Goal: Task Accomplishment & Management: Use online tool/utility

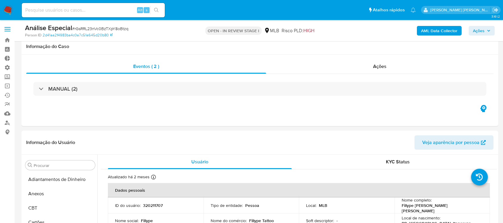
select select "10"
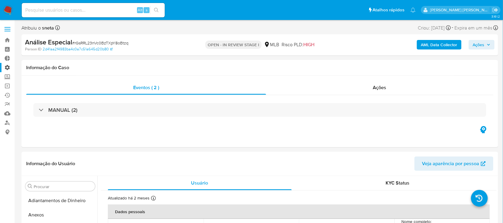
click at [7, 66] on label "Administração" at bounding box center [35, 67] width 71 height 9
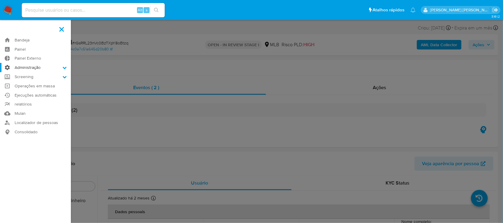
click at [0, 0] on input "Administração" at bounding box center [0, 0] width 0 height 0
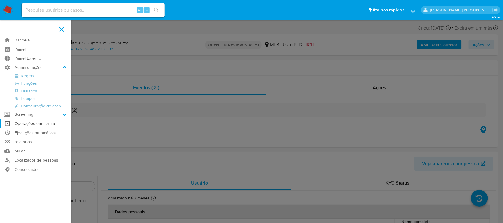
click at [42, 126] on link "Operações em massa" at bounding box center [35, 123] width 71 height 9
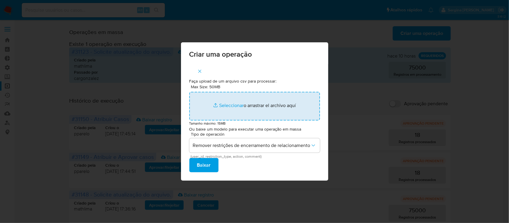
click at [225, 105] on input "Max Size: 50MB Seleccionar archivos" at bounding box center [254, 106] width 131 height 29
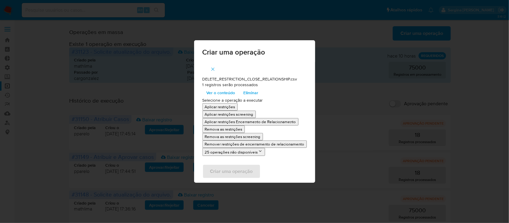
click at [250, 145] on p "Remover restrições de encerramento de relacionamento" at bounding box center [255, 144] width 100 height 6
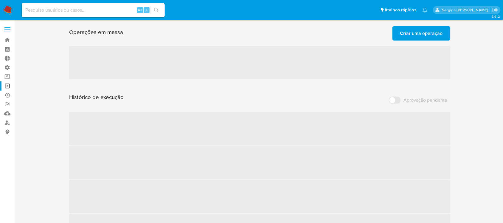
click at [435, 34] on span "Criar uma operação" at bounding box center [421, 33] width 43 height 13
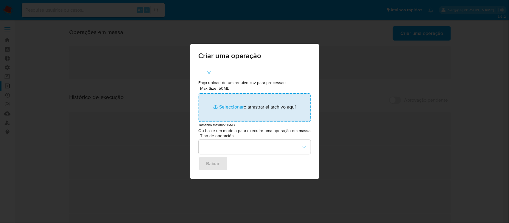
click at [225, 108] on input "Max Size: 50MB Seleccionar archivos" at bounding box center [255, 107] width 112 height 29
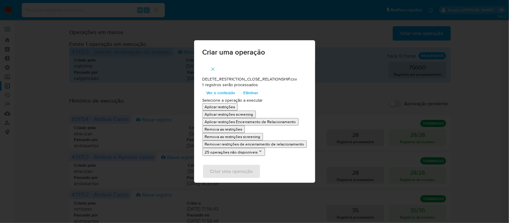
click at [288, 145] on p "Remover restrições de encerramento de relacionamento" at bounding box center [255, 144] width 100 height 6
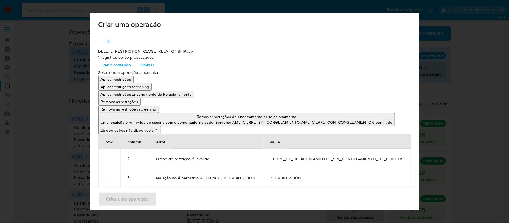
click at [23, 70] on div "Criar uma operação DELETE_RESTRICTION_CLOSE_RELATIONSHIP.csv 1 registros serão …" at bounding box center [254, 111] width 509 height 223
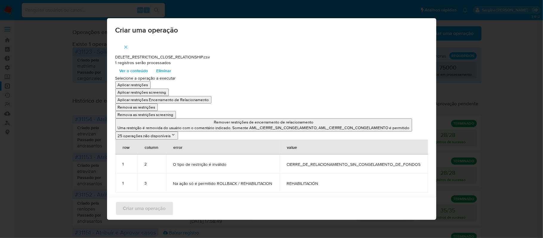
click at [34, 33] on div "Criar uma operação DELETE_RESTRICTION_CLOSE_RELATIONSHIP.csv 1 registros serão …" at bounding box center [271, 119] width 543 height 238
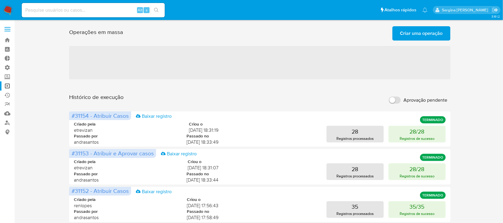
click at [406, 34] on span "Criar uma operação" at bounding box center [421, 33] width 43 height 13
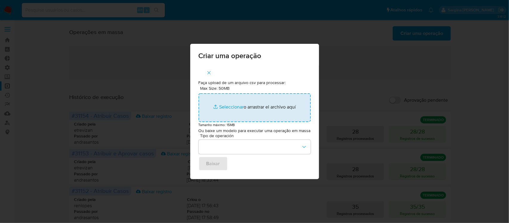
click at [224, 106] on input "Max Size: 50MB Seleccionar archivos" at bounding box center [255, 107] width 112 height 29
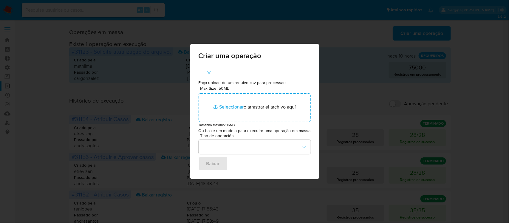
click at [489, 117] on div "Criar uma operação Faça upload de um arquivo csv para processar: Max Size: 50MB…" at bounding box center [254, 111] width 509 height 223
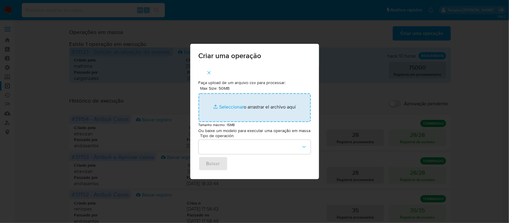
click at [225, 108] on input "Max Size: 50MB Seleccionar archivos" at bounding box center [255, 107] width 112 height 29
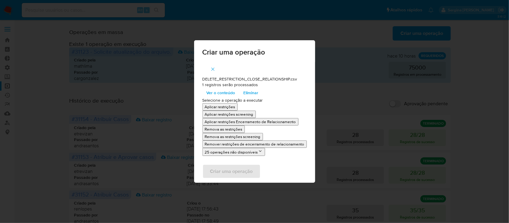
drag, startPoint x: 225, startPoint y: 108, endPoint x: 252, endPoint y: 168, distance: 65.5
click at [231, 145] on p "Remover restrições de encerramento de relacionamento" at bounding box center [255, 144] width 100 height 6
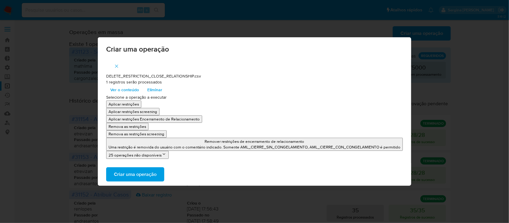
click at [137, 174] on span "Criar uma operação" at bounding box center [135, 174] width 43 height 13
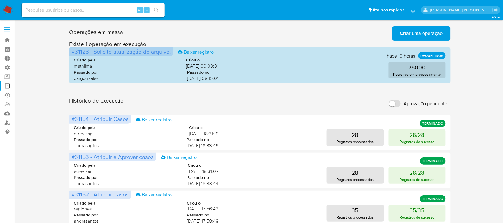
click at [397, 104] on input "Aprovação pendente" at bounding box center [395, 103] width 12 height 7
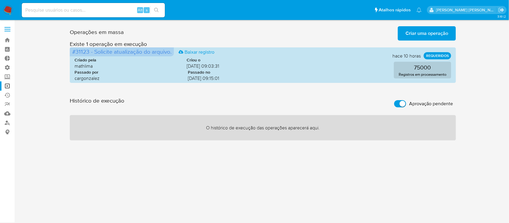
click at [399, 101] on input "Aprovação pendente" at bounding box center [400, 103] width 12 height 7
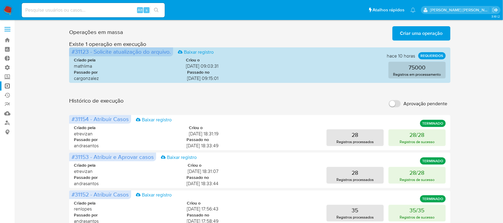
click at [395, 105] on input "Aprovação pendente" at bounding box center [395, 103] width 12 height 7
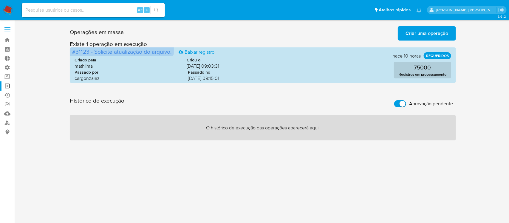
click at [395, 105] on input "Aprovação pendente" at bounding box center [400, 103] width 12 height 7
checkbox input "false"
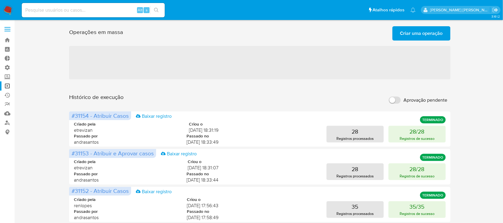
click at [405, 34] on span "Criar uma operação" at bounding box center [421, 33] width 43 height 13
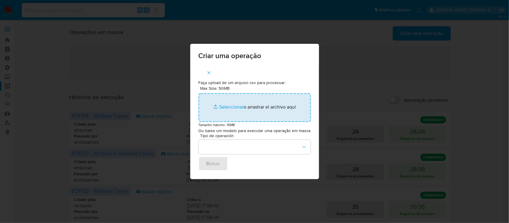
click at [226, 106] on input "Max Size: 50MB Seleccionar archivos" at bounding box center [255, 107] width 112 height 29
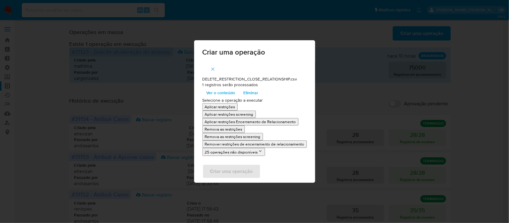
click at [256, 145] on p "Remover restrições de encerramento de relacionamento" at bounding box center [255, 144] width 100 height 6
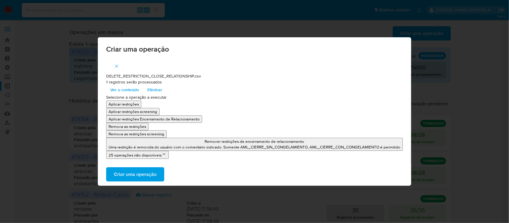
click at [148, 175] on span "Criar uma operação" at bounding box center [135, 174] width 43 height 13
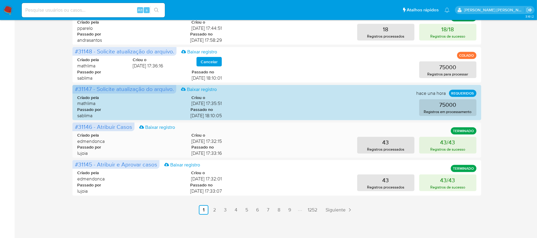
scroll to position [296, 0]
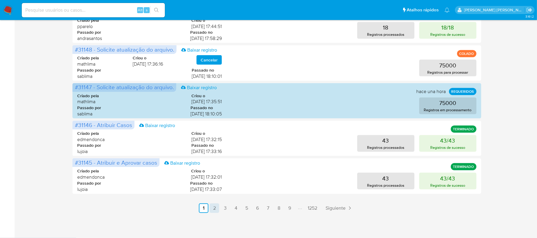
click at [211, 208] on link "2" at bounding box center [215, 208] width 10 height 10
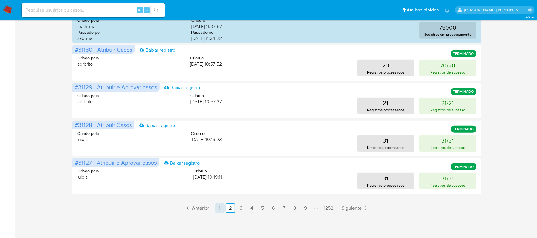
click at [220, 209] on link "1" at bounding box center [220, 208] width 10 height 10
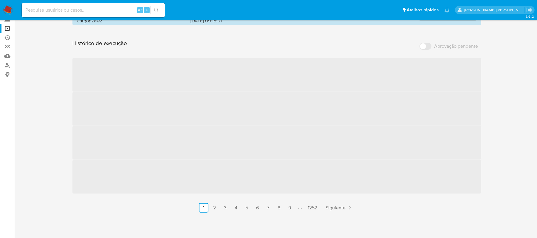
scroll to position [0, 0]
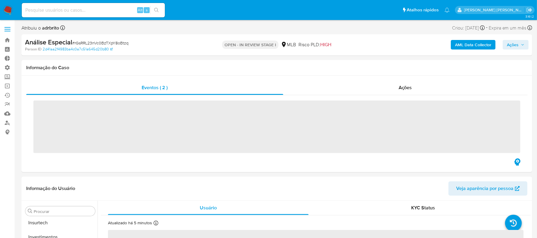
scroll to position [309, 0]
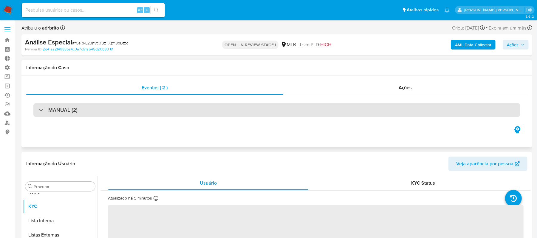
select select "10"
click at [50, 107] on h3 "MANUAL (2)" at bounding box center [62, 110] width 29 height 7
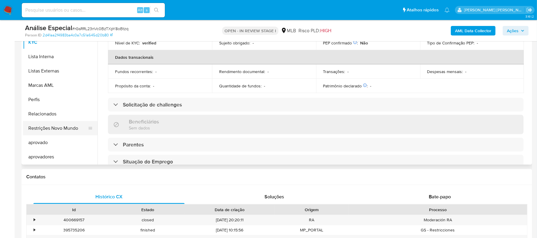
scroll to position [199, 0]
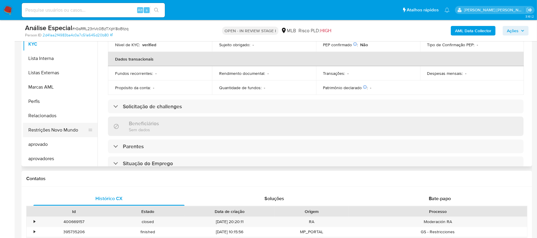
click at [54, 131] on button "Restrições Novo Mundo" at bounding box center [58, 130] width 70 height 14
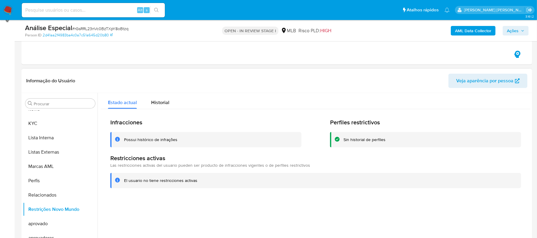
scroll to position [159, 0]
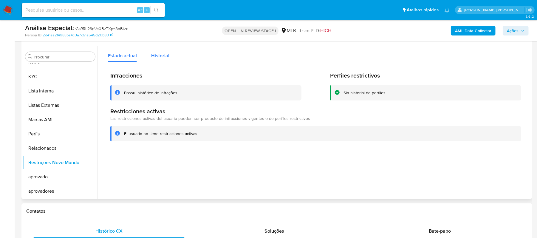
click at [168, 58] on span "Historial" at bounding box center [160, 55] width 18 height 7
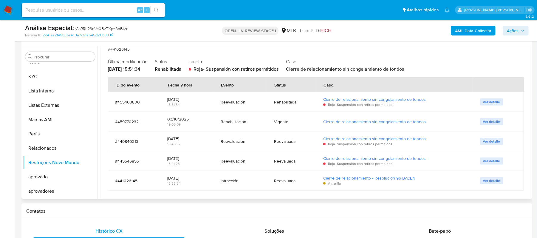
scroll to position [63, 0]
